Goal: Information Seeking & Learning: Learn about a topic

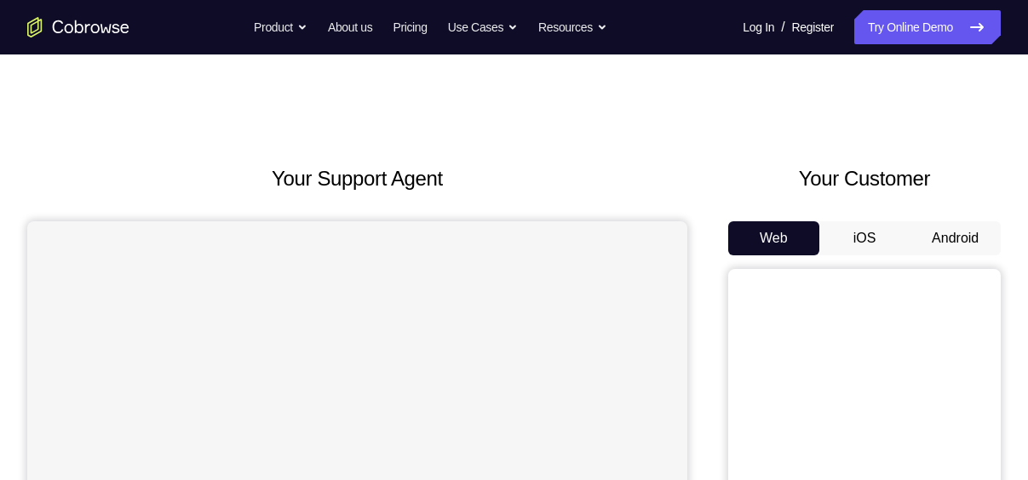
scroll to position [103, 0]
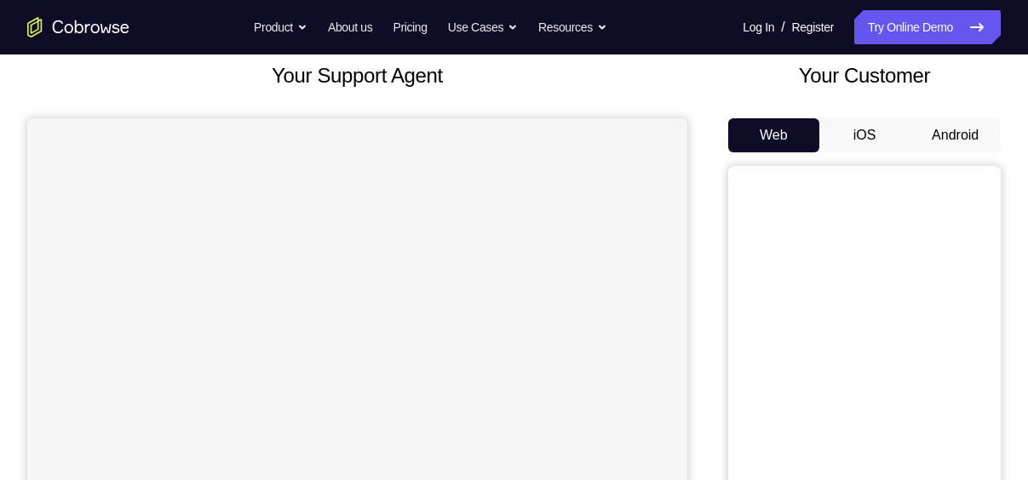
click at [952, 136] on button "Android" at bounding box center [954, 135] width 91 height 34
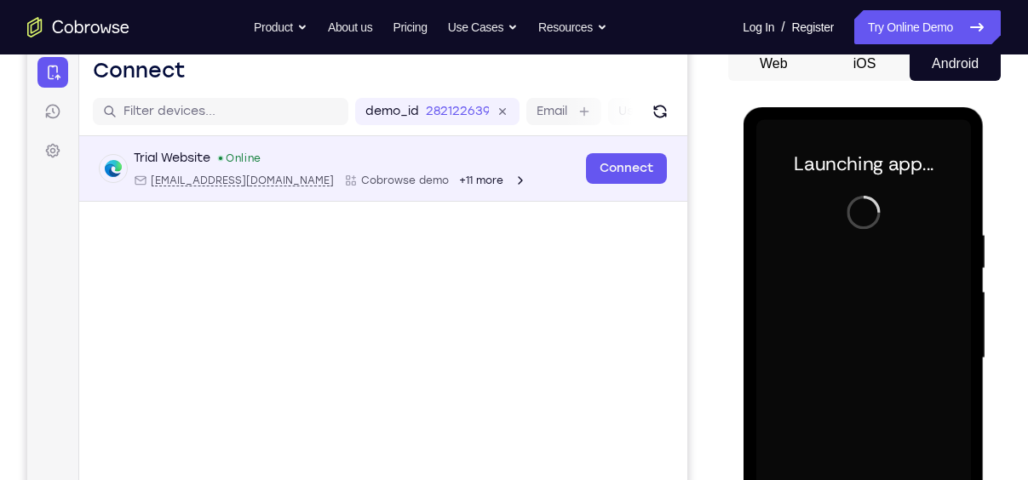
scroll to position [0, 0]
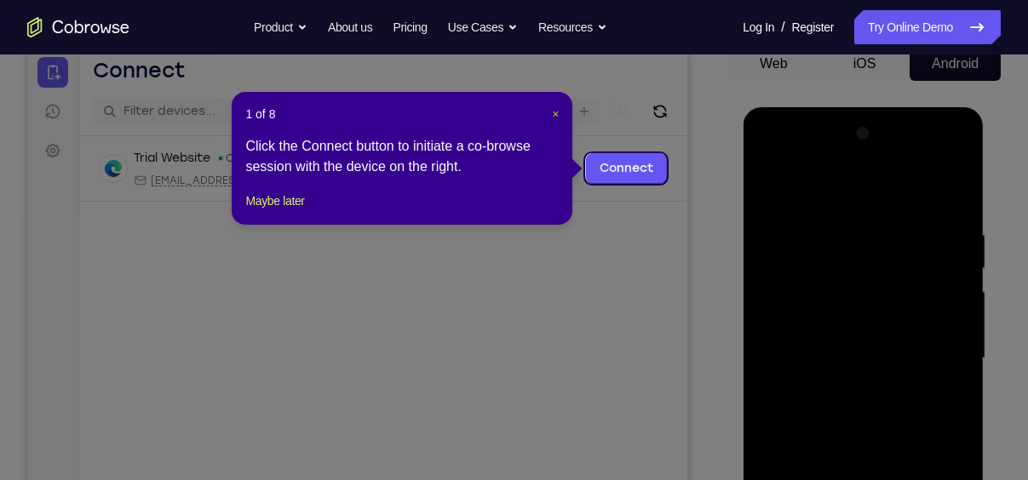
click at [556, 115] on span "×" at bounding box center [555, 114] width 7 height 14
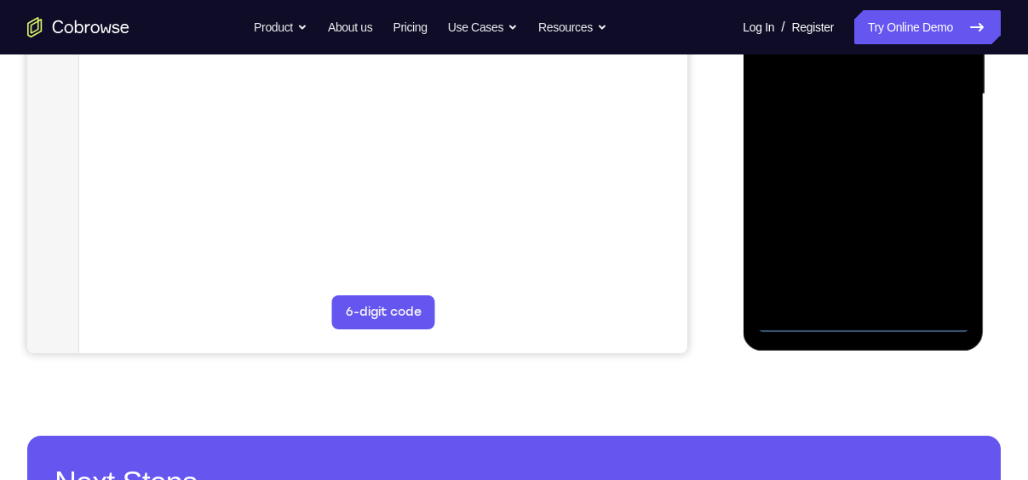
scroll to position [439, 0]
click at [867, 320] on div at bounding box center [862, 93] width 215 height 477
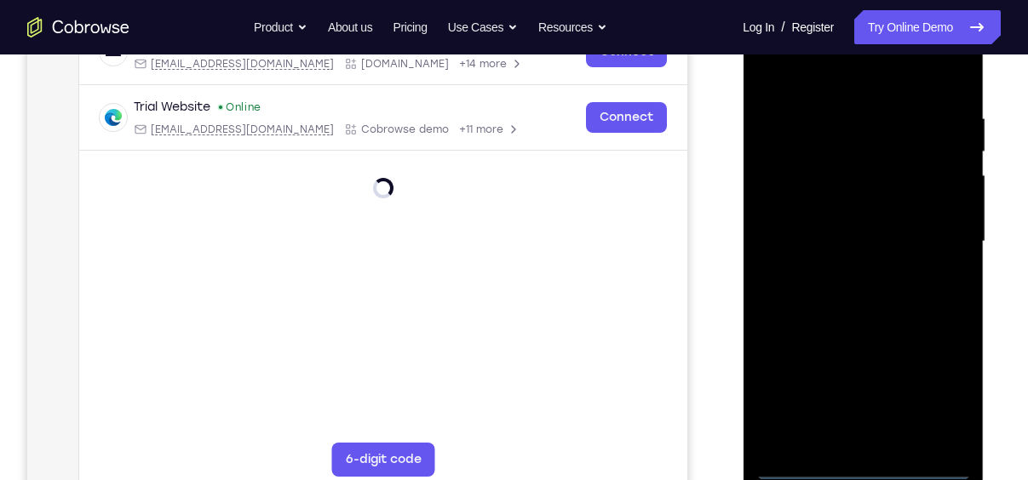
scroll to position [289, 0]
click at [940, 383] on div at bounding box center [862, 243] width 215 height 477
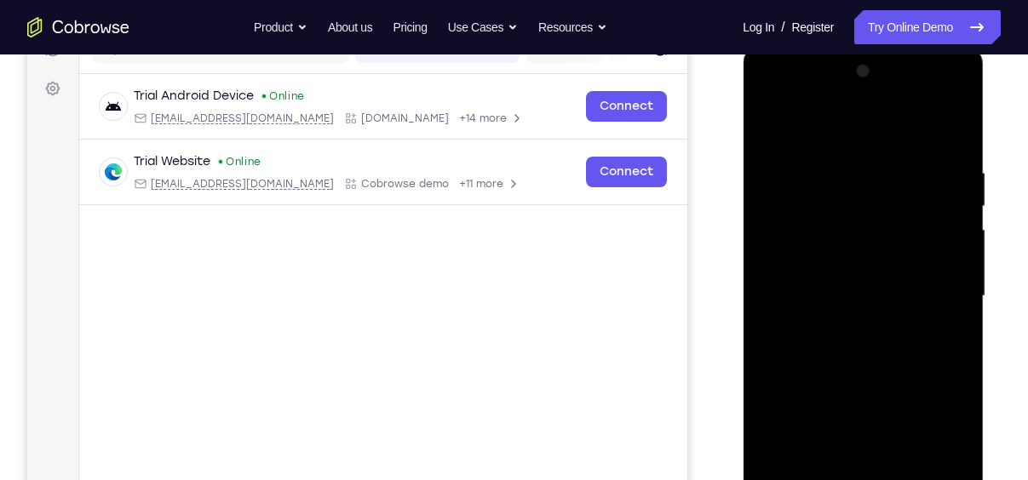
scroll to position [236, 0]
click at [840, 128] on div at bounding box center [862, 297] width 215 height 477
click at [924, 288] on div at bounding box center [862, 297] width 215 height 477
click at [844, 324] on div at bounding box center [862, 297] width 215 height 477
click at [854, 285] on div at bounding box center [862, 297] width 215 height 477
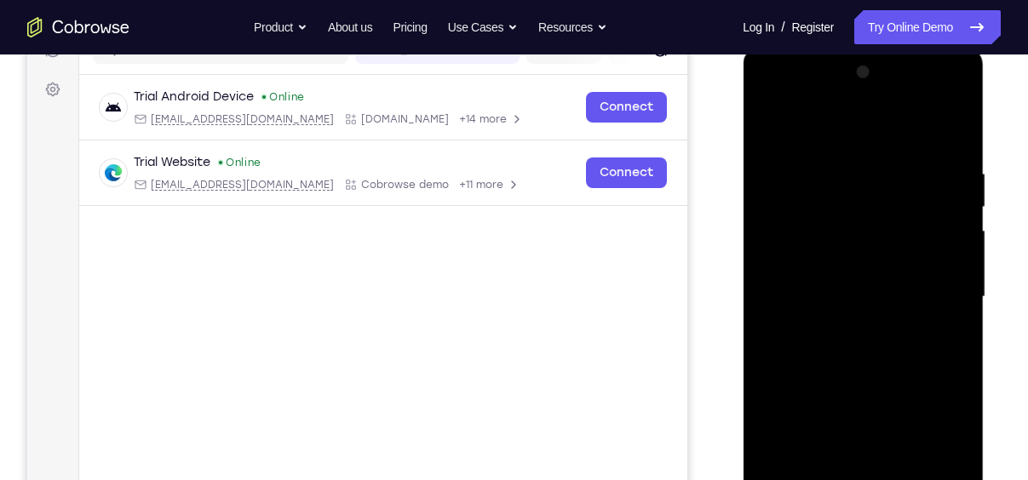
click at [869, 266] on div at bounding box center [862, 297] width 215 height 477
click at [920, 301] on div at bounding box center [862, 297] width 215 height 477
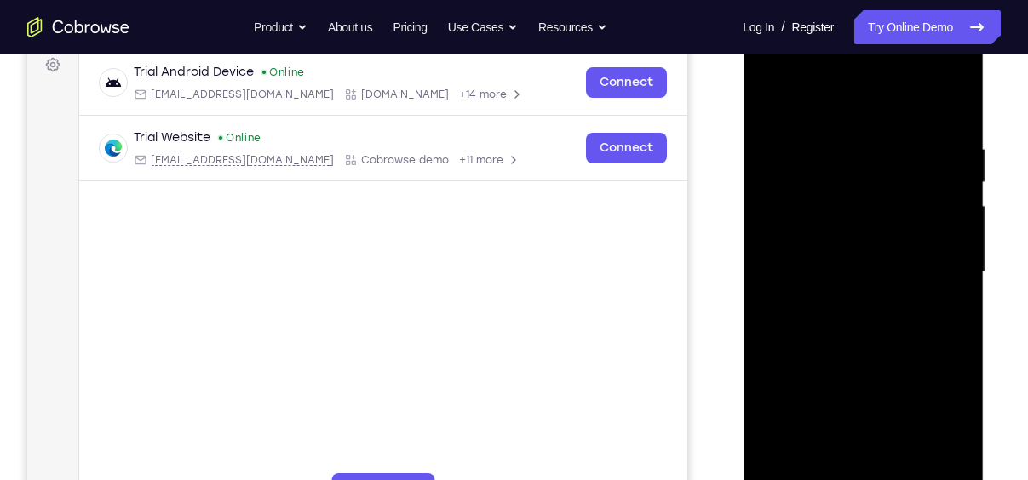
click at [879, 334] on div at bounding box center [862, 272] width 215 height 477
click at [871, 325] on div at bounding box center [862, 272] width 215 height 477
click at [890, 351] on div at bounding box center [862, 272] width 215 height 477
drag, startPoint x: 874, startPoint y: 375, endPoint x: 900, endPoint y: 197, distance: 178.9
click at [900, 197] on div at bounding box center [862, 272] width 215 height 477
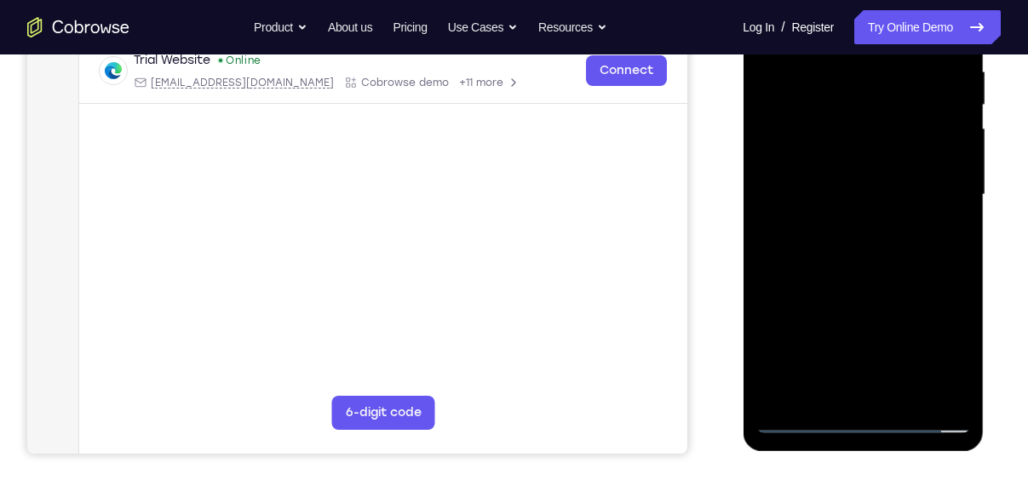
scroll to position [343, 0]
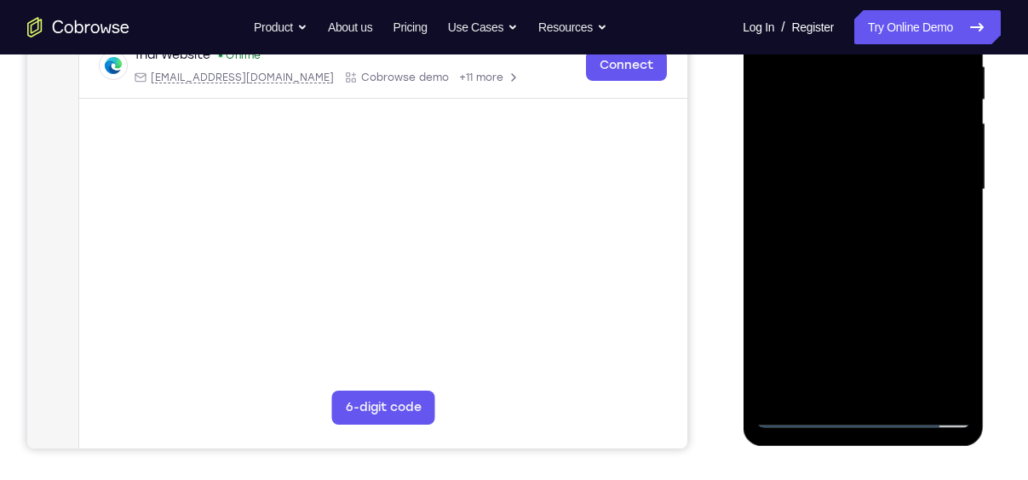
click at [760, 249] on div at bounding box center [862, 189] width 215 height 477
click at [907, 393] on div at bounding box center [862, 189] width 215 height 477
click at [886, 281] on div at bounding box center [862, 189] width 215 height 477
click at [881, 171] on div at bounding box center [862, 189] width 215 height 477
click at [834, 381] on div at bounding box center [862, 189] width 215 height 477
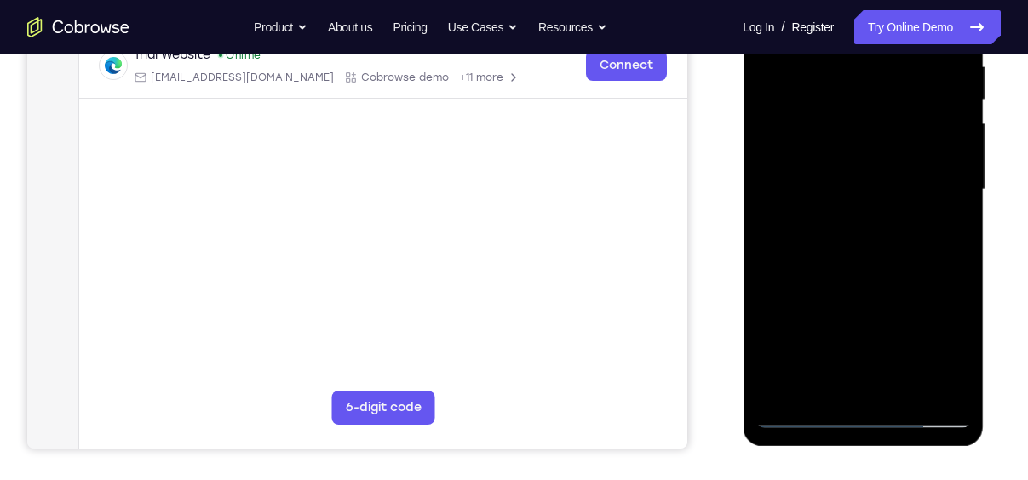
scroll to position [284, 0]
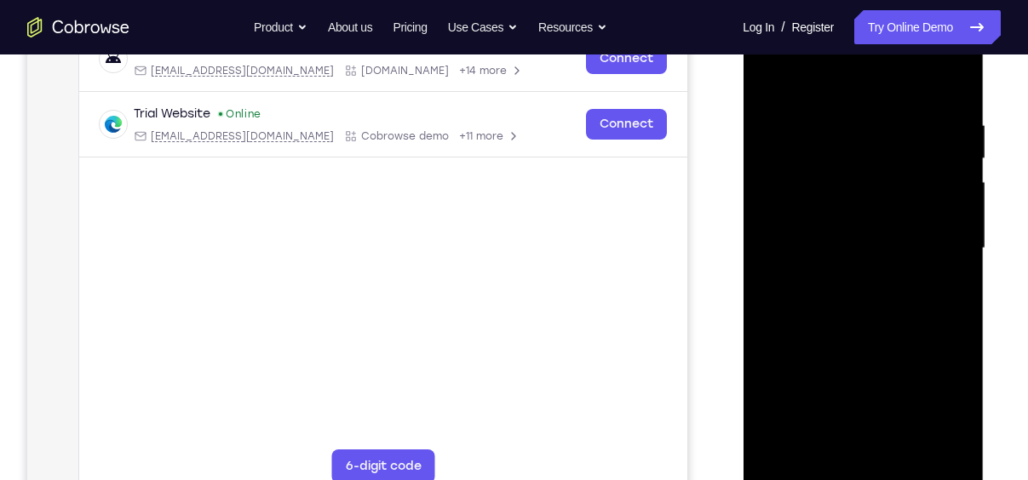
click at [765, 87] on div at bounding box center [862, 248] width 215 height 477
click at [833, 289] on div at bounding box center [862, 248] width 215 height 477
click at [776, 81] on div at bounding box center [862, 248] width 215 height 477
click at [828, 106] on div at bounding box center [862, 248] width 215 height 477
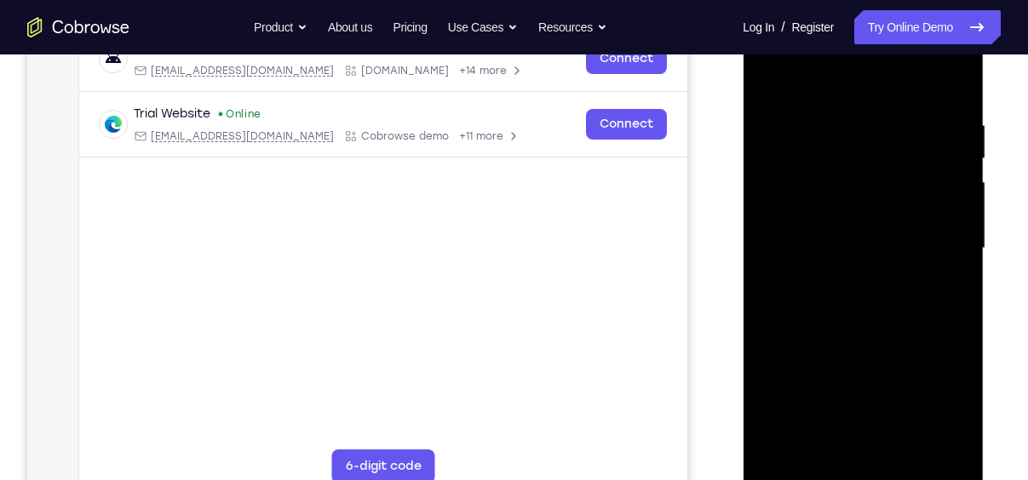
click at [951, 87] on div at bounding box center [862, 248] width 215 height 477
click at [906, 456] on div at bounding box center [862, 248] width 215 height 477
click at [876, 208] on div at bounding box center [862, 248] width 215 height 477
click at [767, 79] on div at bounding box center [862, 248] width 215 height 477
click at [811, 206] on div at bounding box center [862, 248] width 215 height 477
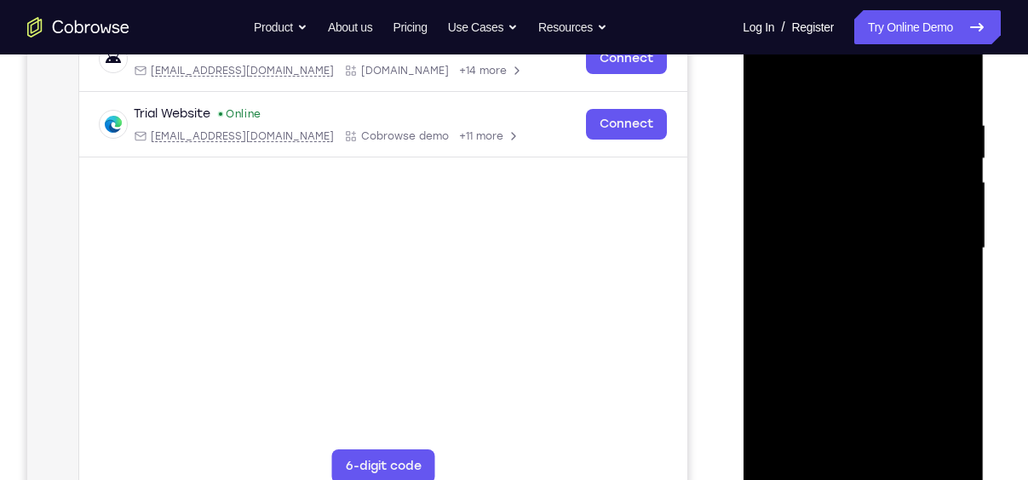
click at [769, 81] on div at bounding box center [862, 248] width 215 height 477
